Goal: Ask a question

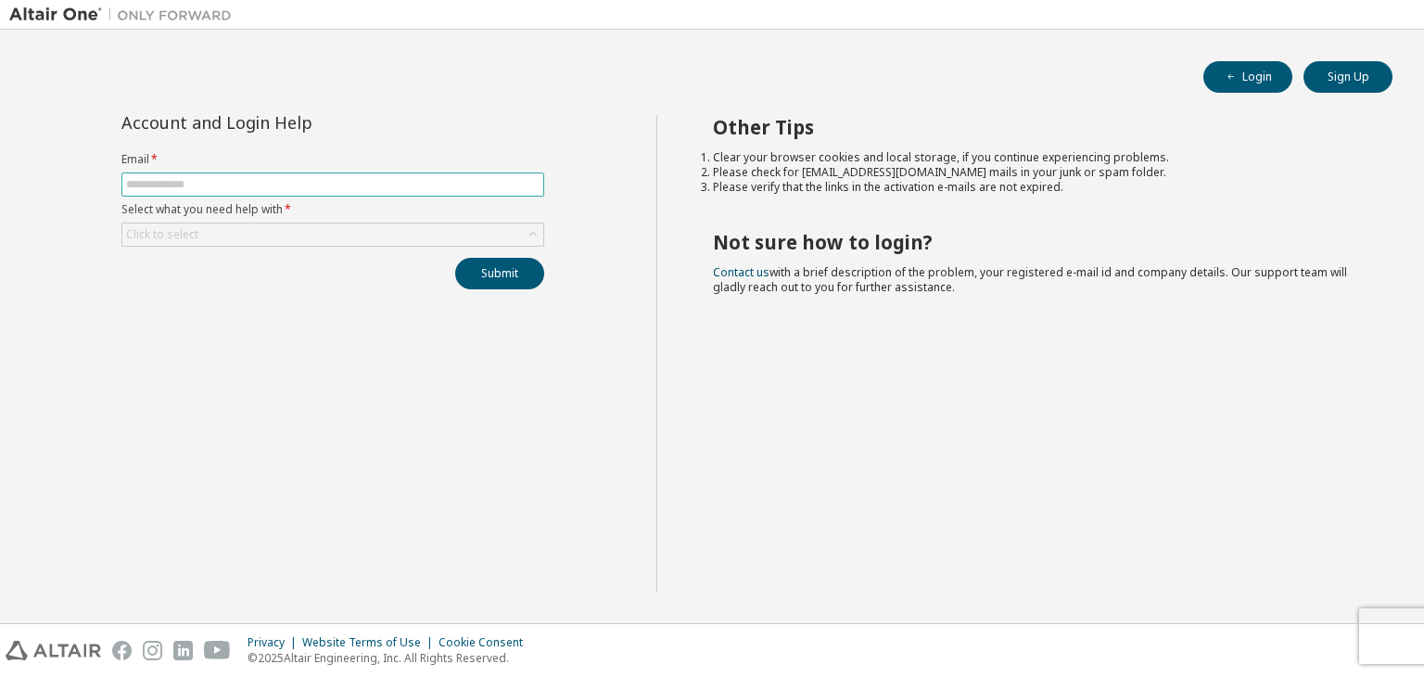
click at [272, 185] on input "text" at bounding box center [333, 184] width 414 height 15
click at [276, 186] on input "text" at bounding box center [333, 184] width 414 height 15
type input "**********"
click at [272, 231] on div "Click to select" at bounding box center [332, 234] width 421 height 22
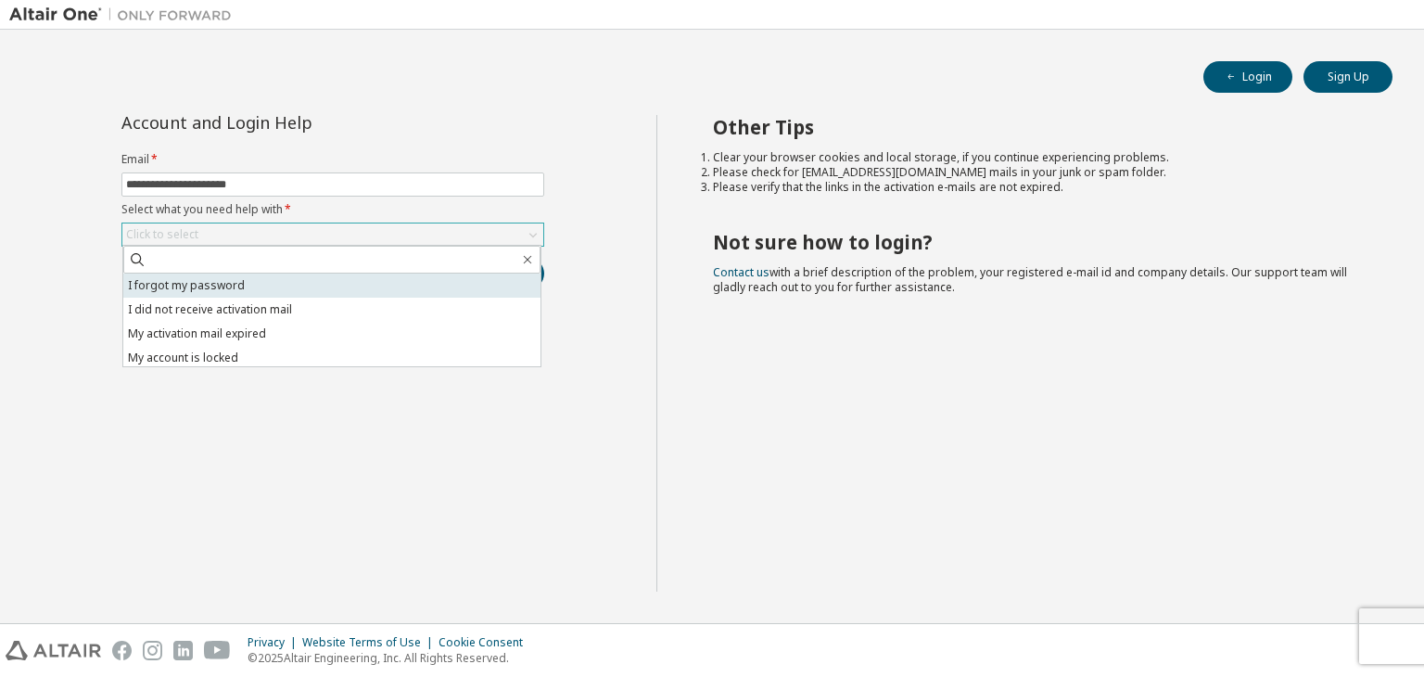
click at [210, 285] on li "I forgot my password" at bounding box center [331, 286] width 417 height 24
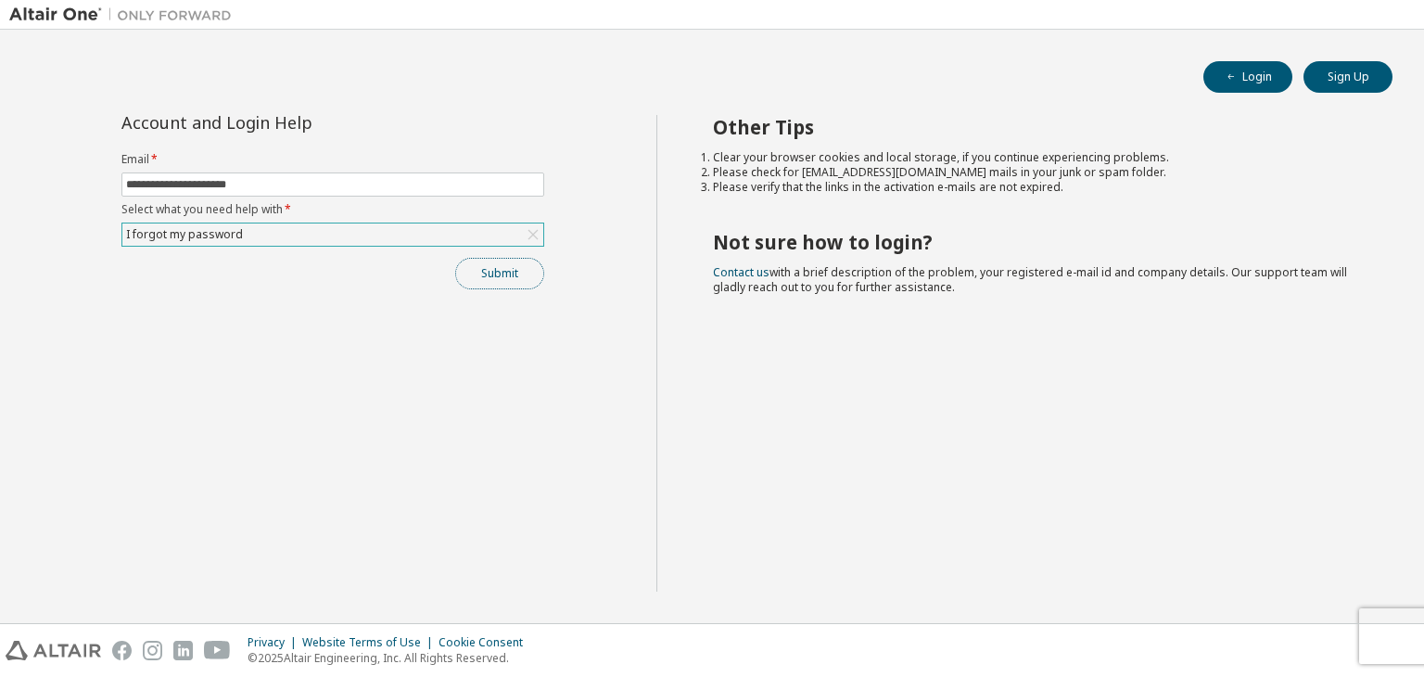
click at [524, 268] on button "Submit" at bounding box center [499, 274] width 89 height 32
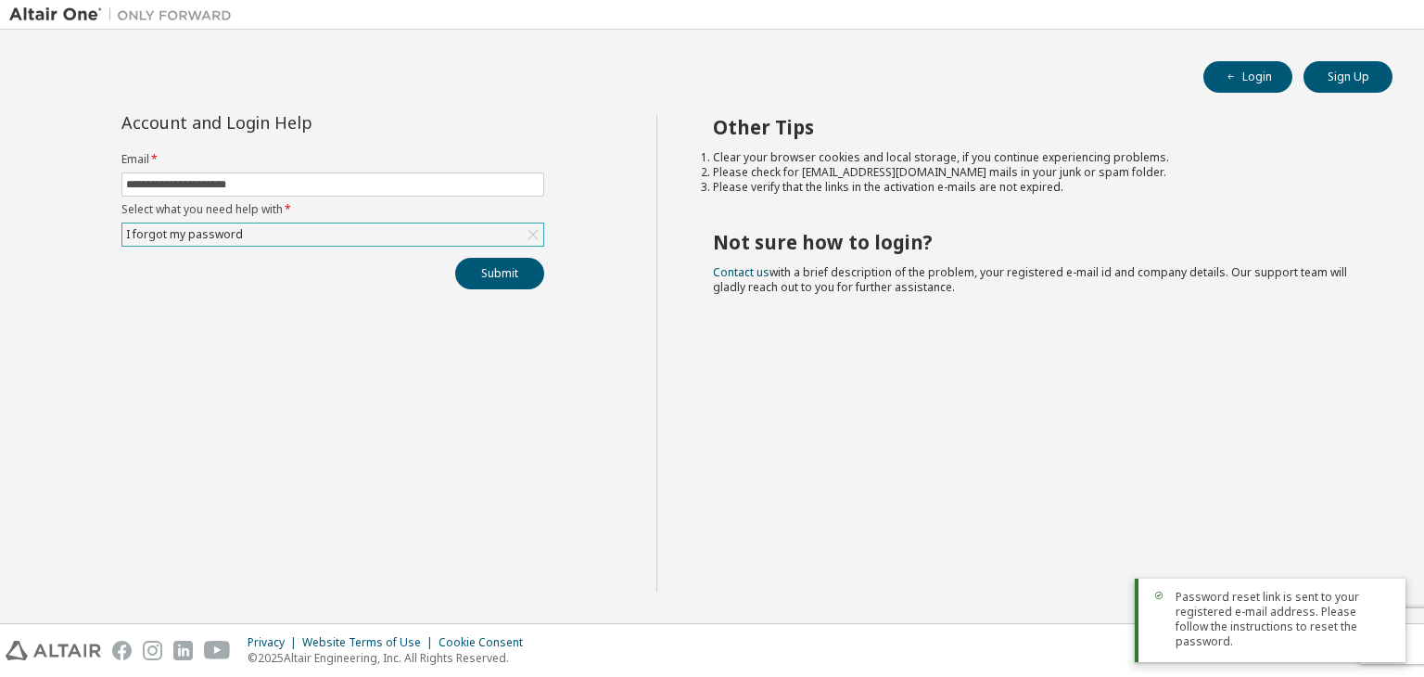
click at [489, 253] on div "**********" at bounding box center [332, 202] width 445 height 174
click at [493, 268] on button "Submit" at bounding box center [499, 274] width 89 height 32
click at [1237, 74] on span "button" at bounding box center [1231, 77] width 15 height 15
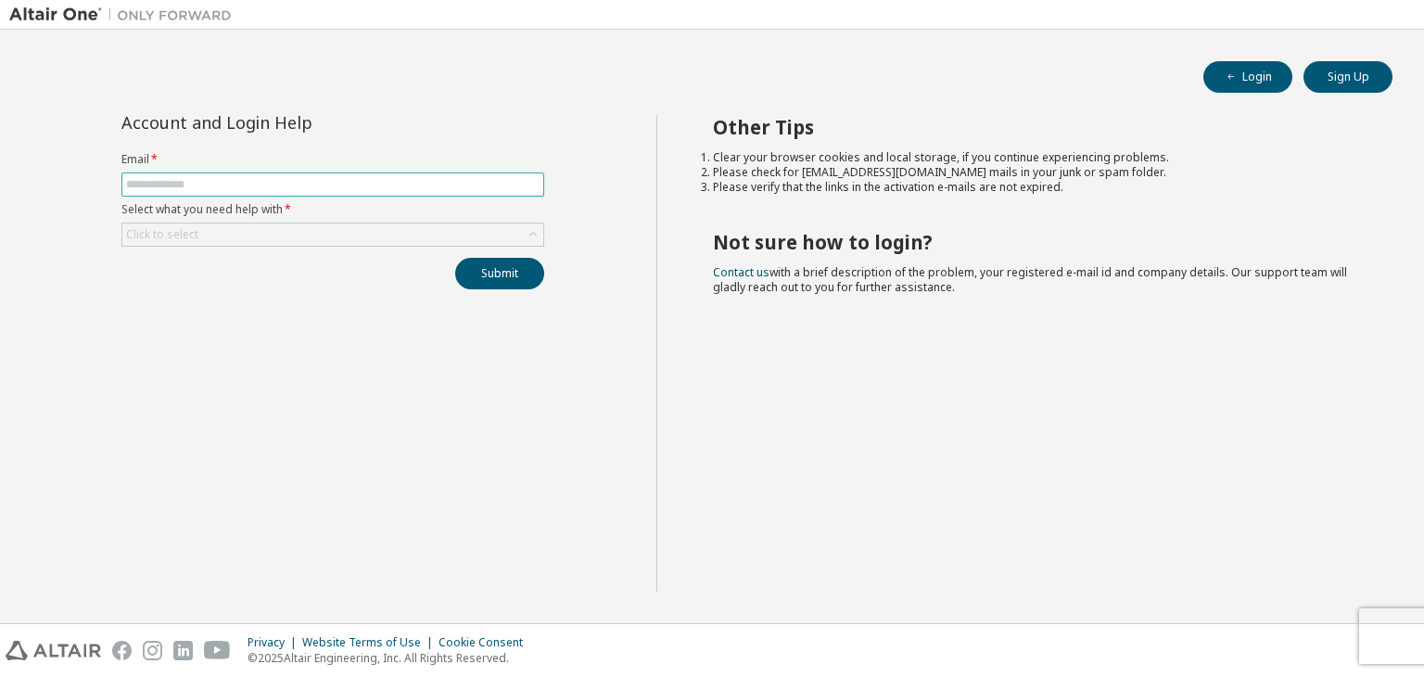
click at [301, 186] on input "text" at bounding box center [333, 184] width 414 height 15
click at [308, 180] on input "text" at bounding box center [333, 184] width 414 height 15
type input "**********"
click at [297, 230] on div "Click to select" at bounding box center [332, 234] width 421 height 22
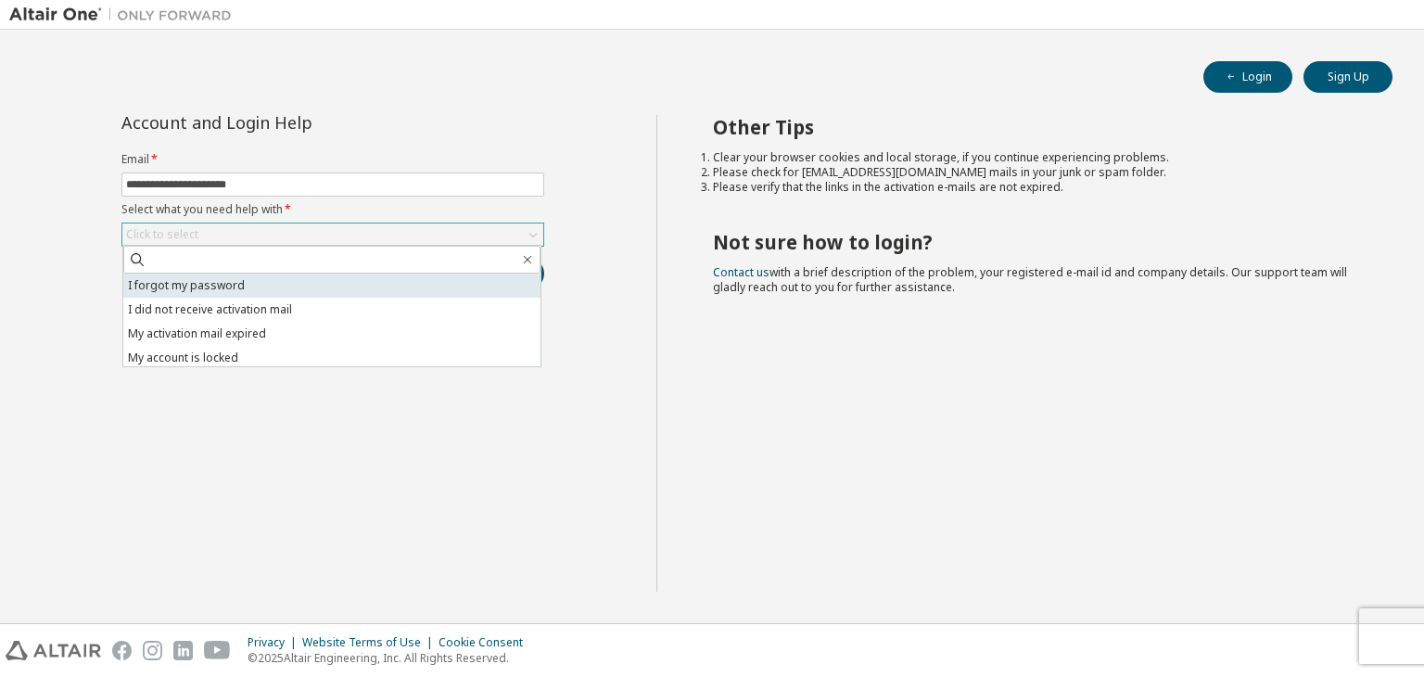
click at [276, 283] on li "I forgot my password" at bounding box center [331, 286] width 417 height 24
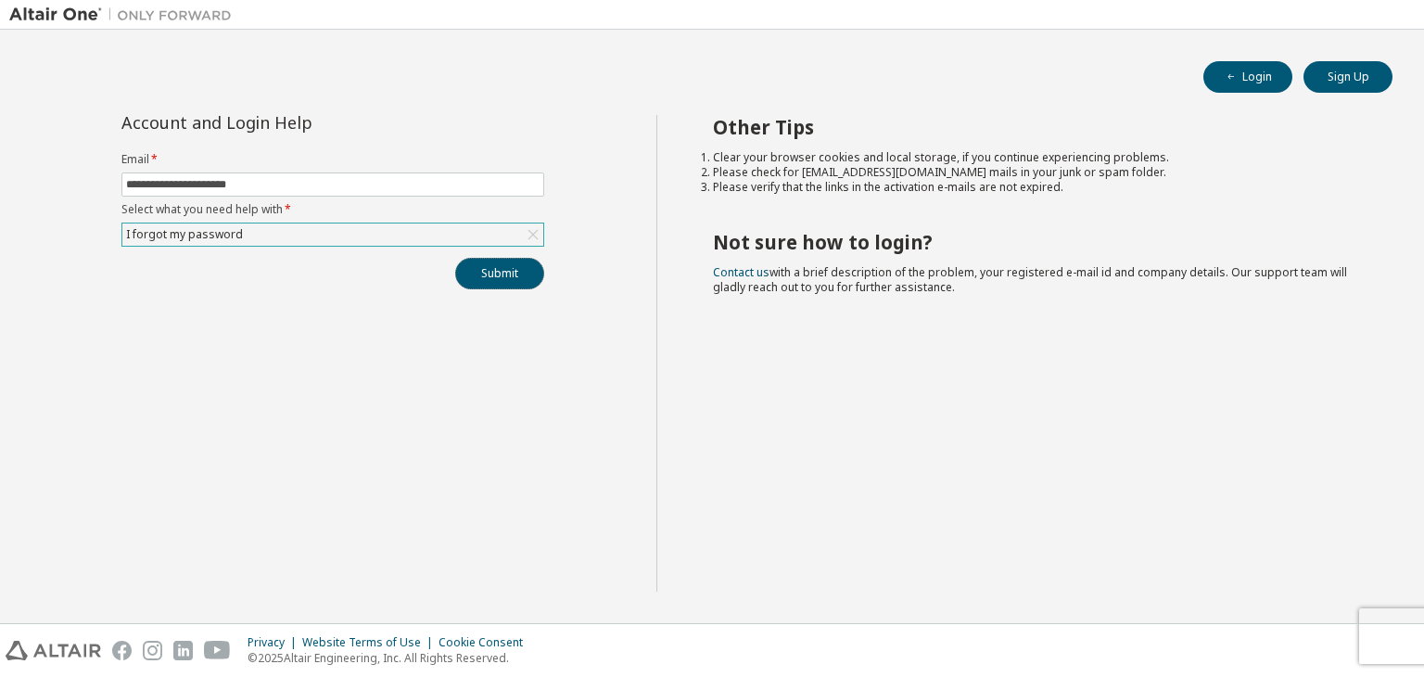
click at [505, 283] on button "Submit" at bounding box center [499, 274] width 89 height 32
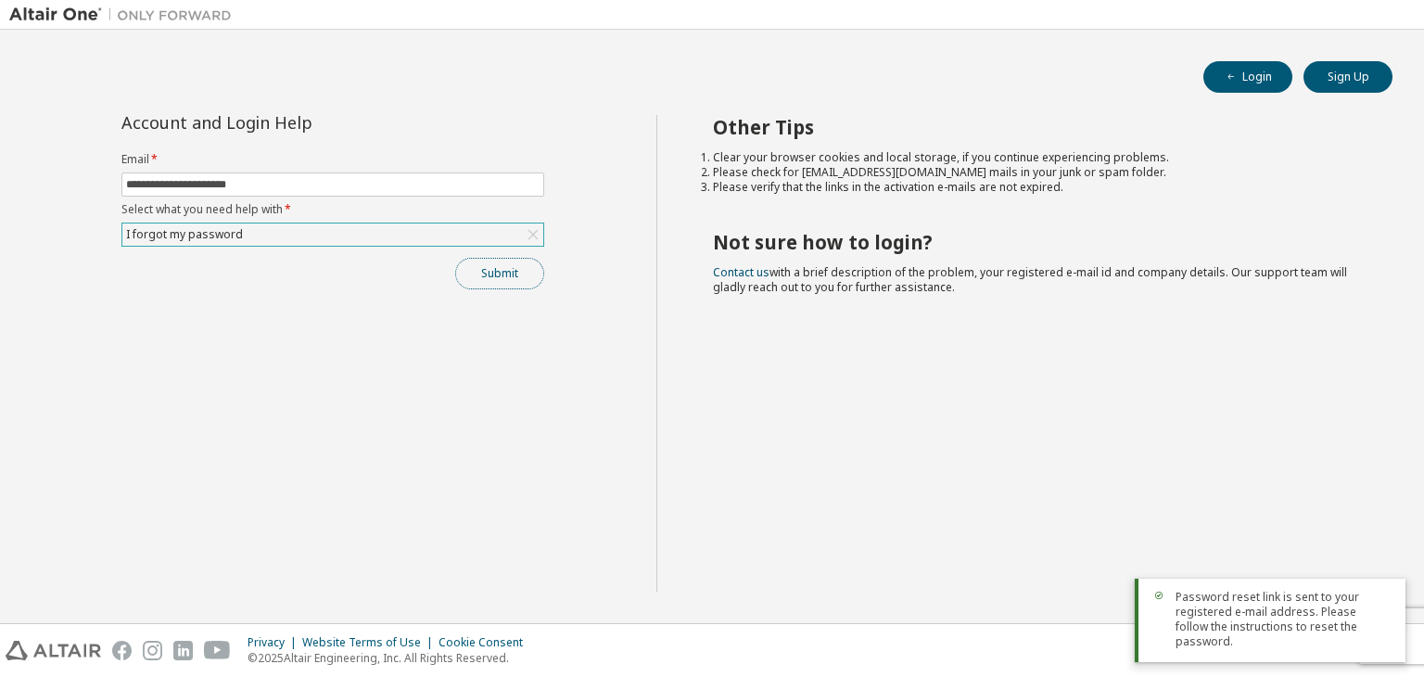
click at [478, 283] on button "Submit" at bounding box center [499, 274] width 89 height 32
